Goal: Find contact information: Find contact information

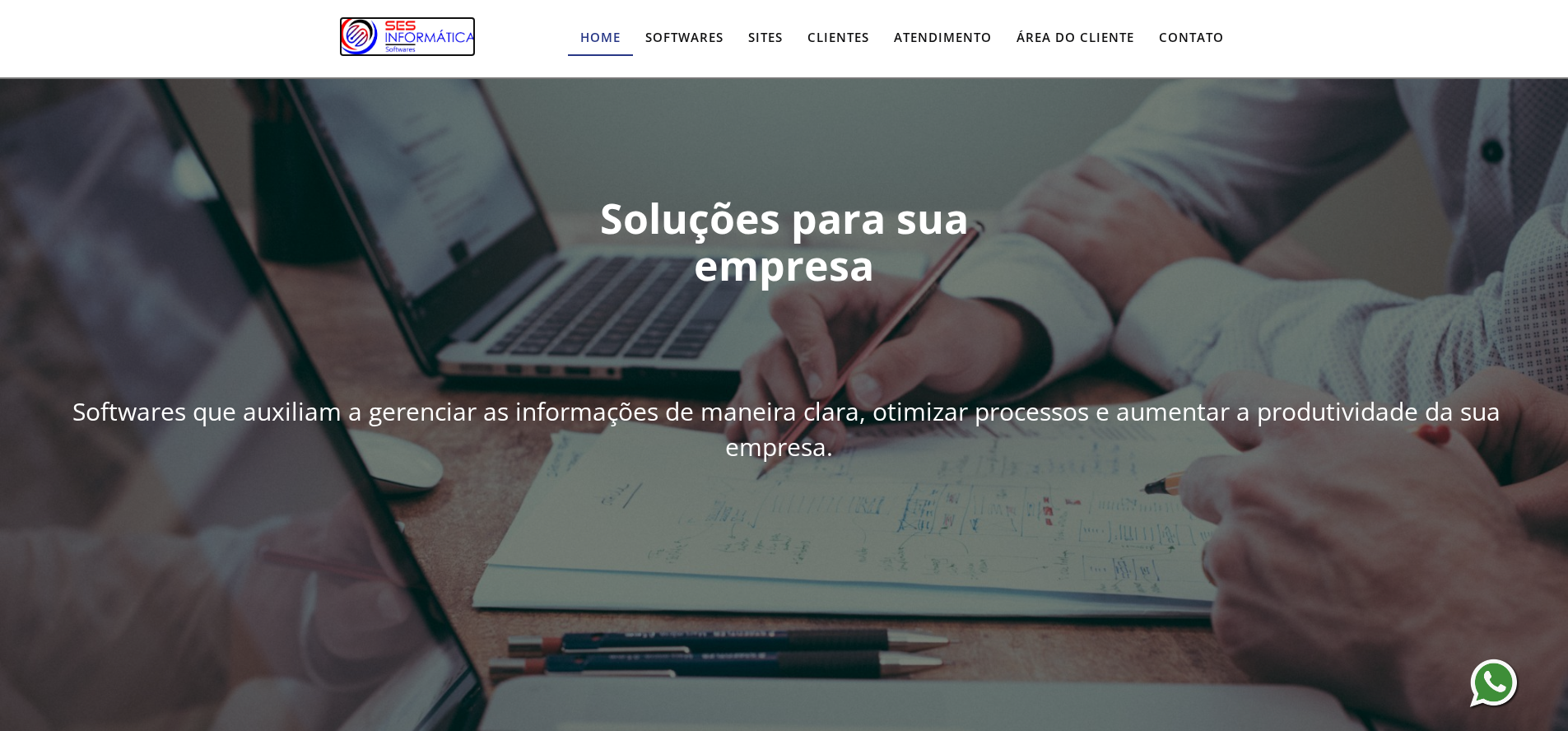
click at [401, 31] on img at bounding box center [407, 35] width 137 height 39
click at [1186, 40] on link "Contato" at bounding box center [1192, 38] width 90 height 35
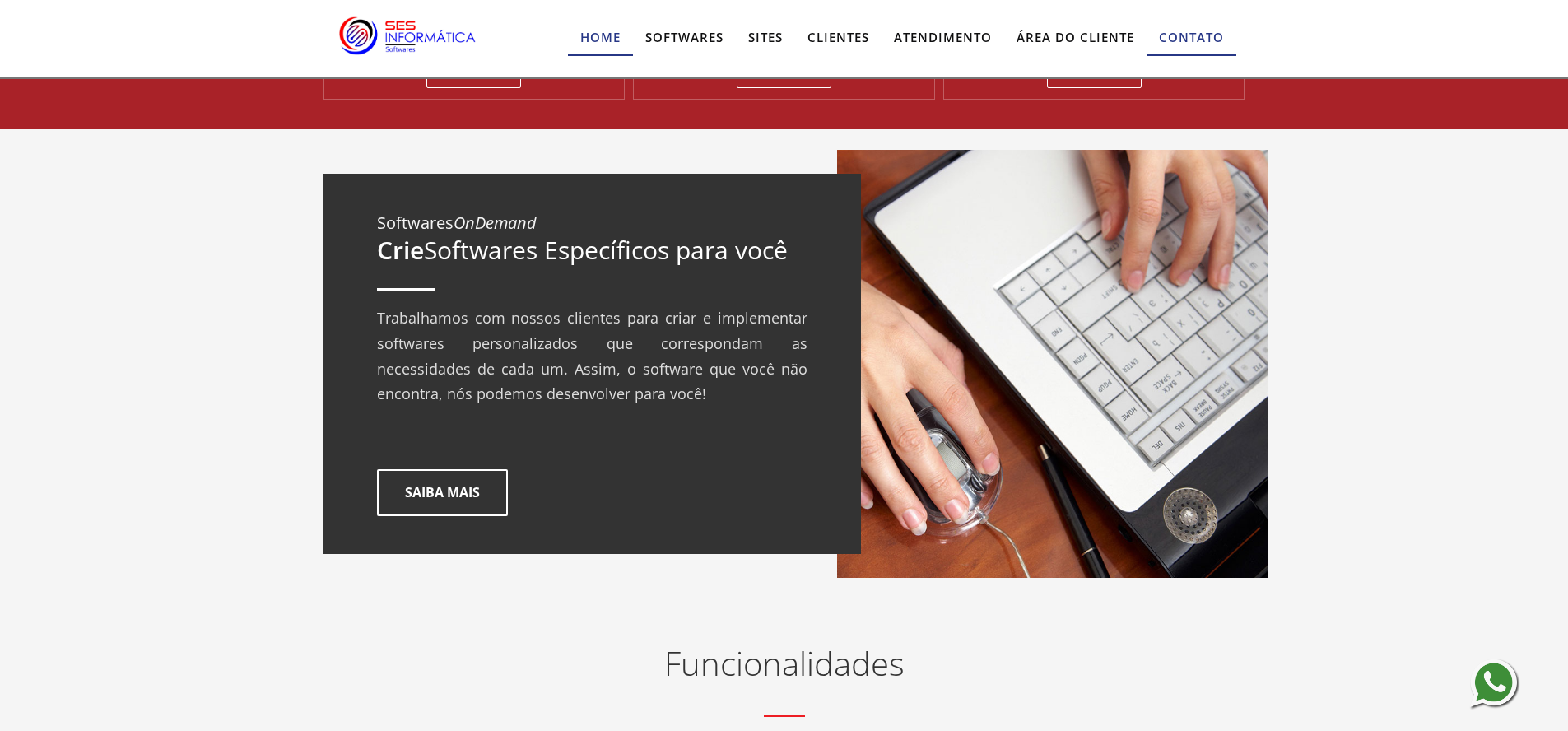
scroll to position [2020, 0]
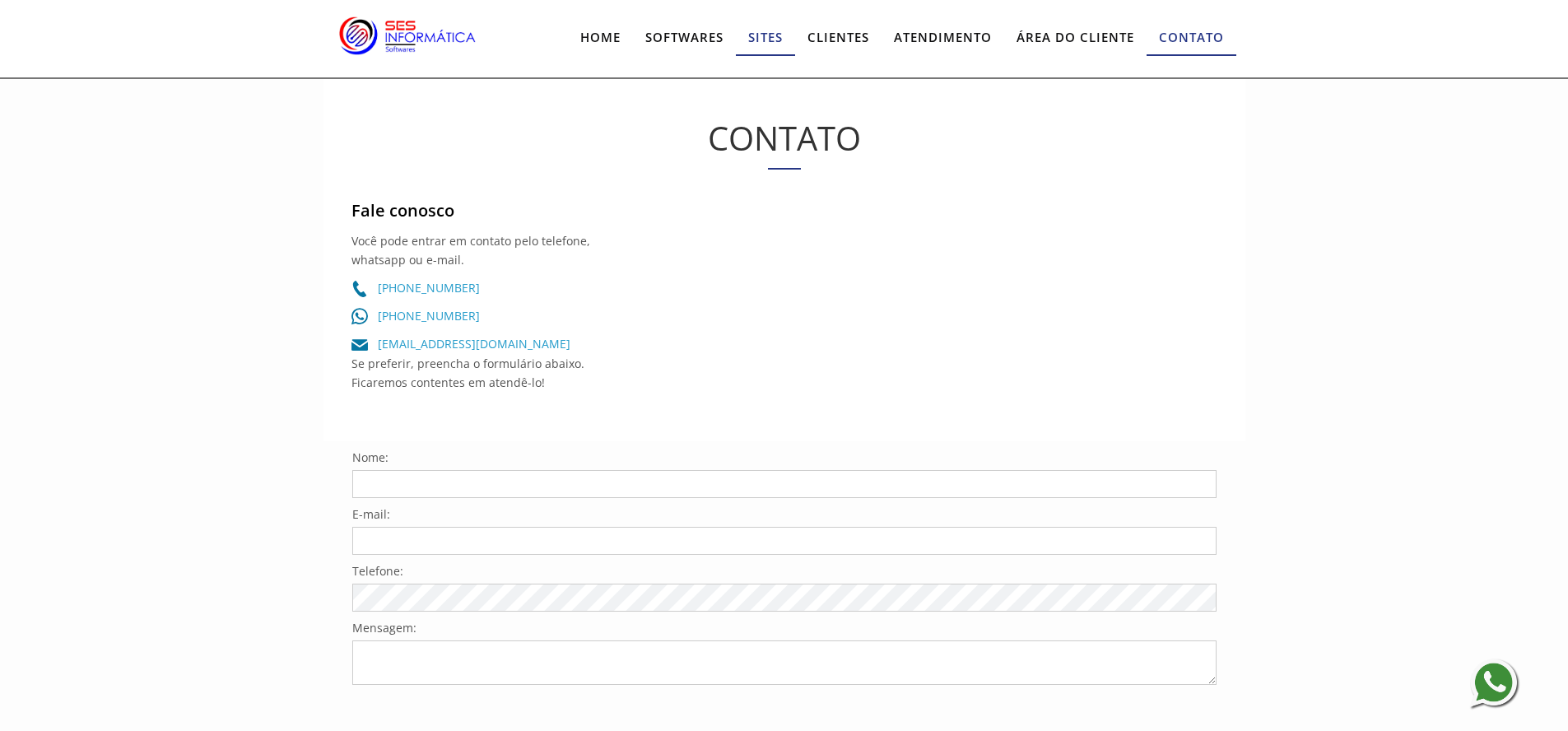
click at [759, 38] on link "Sites" at bounding box center [765, 38] width 59 height 35
